Goal: Find specific page/section: Find specific page/section

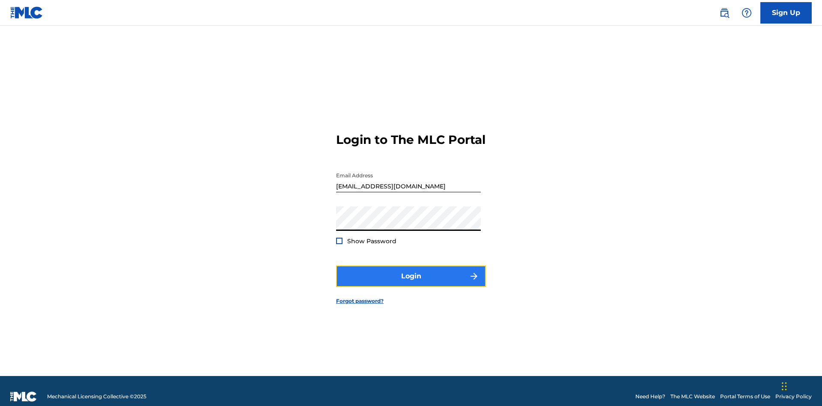
click at [411, 272] on button "Login" at bounding box center [411, 275] width 150 height 21
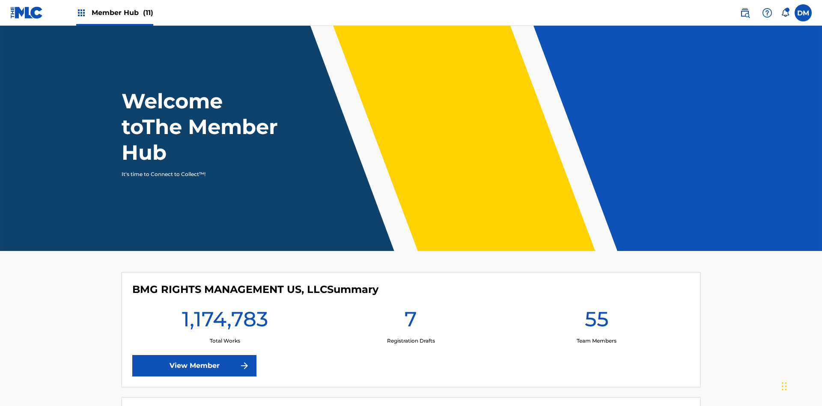
click at [114, 12] on span "Member Hub (11)" at bounding box center [123, 13] width 62 height 10
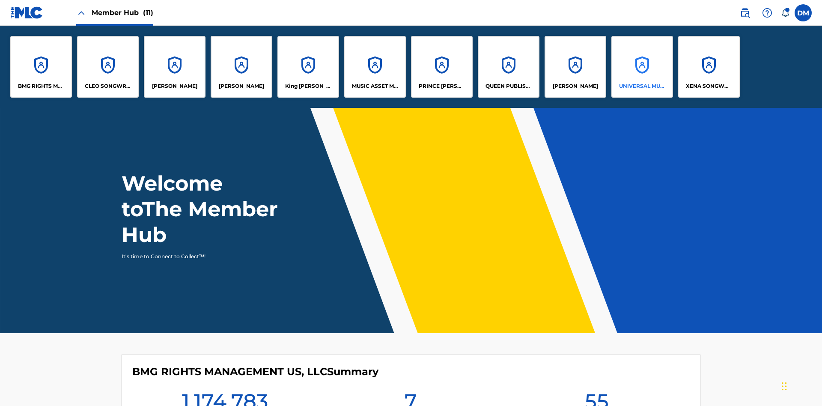
click at [642, 86] on p "UNIVERSAL MUSIC PUB GROUP" at bounding box center [642, 86] width 47 height 8
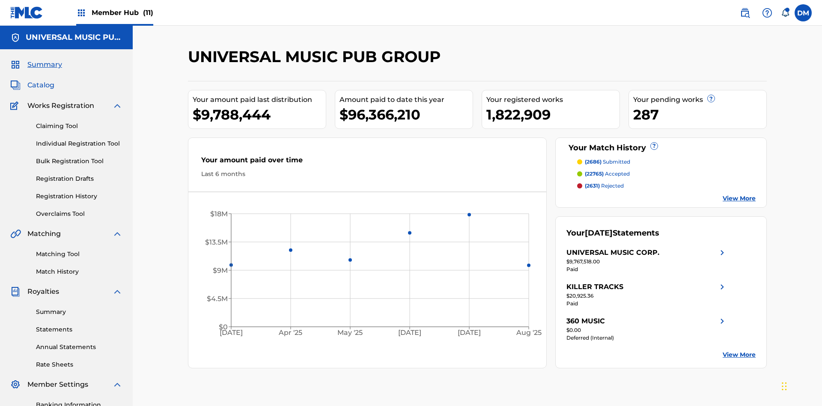
click at [41, 80] on span "Catalog" at bounding box center [40, 85] width 27 height 10
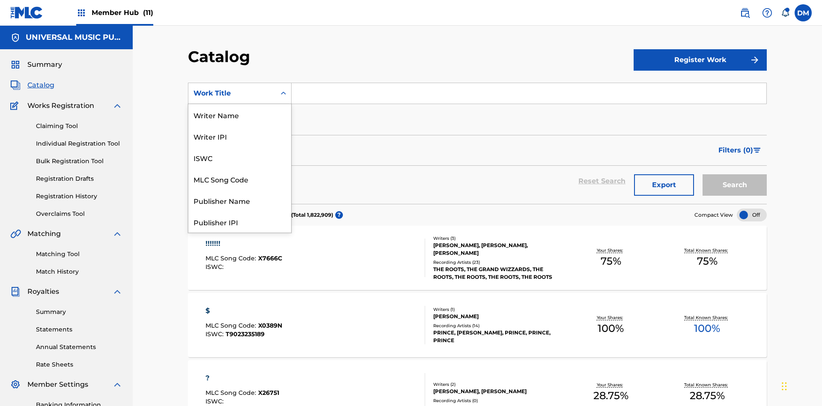
click at [240, 179] on div "MLC Song Code" at bounding box center [239, 178] width 103 height 21
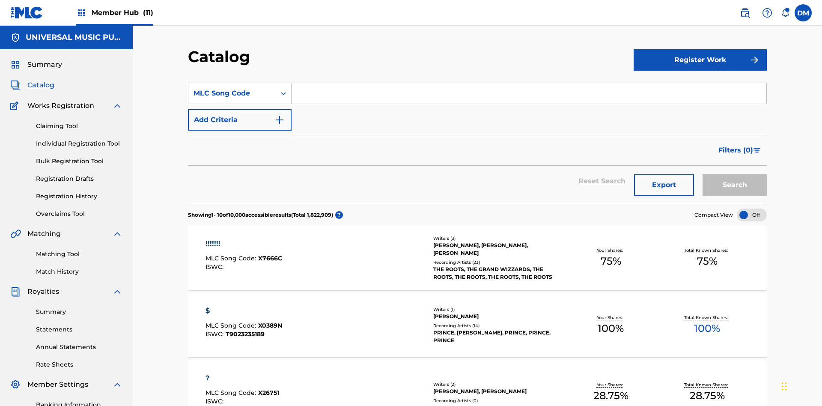
click at [529, 83] on input "Search Form" at bounding box center [529, 93] width 475 height 21
